Goal: Task Accomplishment & Management: Manage account settings

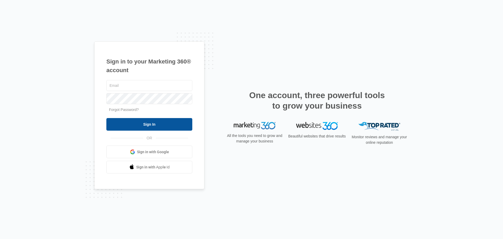
type input "[PERSON_NAME][EMAIL_ADDRESS][DOMAIN_NAME]"
click at [172, 124] on input "Sign In" at bounding box center [149, 124] width 86 height 13
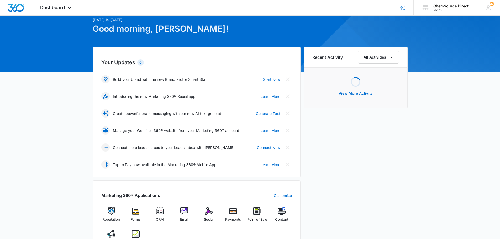
scroll to position [52, 0]
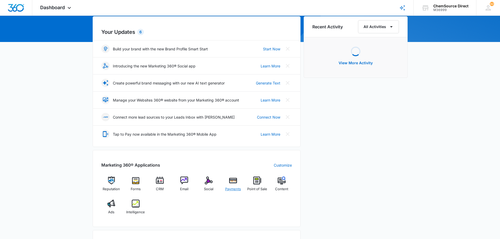
click at [234, 185] on div "Payments" at bounding box center [233, 185] width 20 height 19
